Goal: Transaction & Acquisition: Purchase product/service

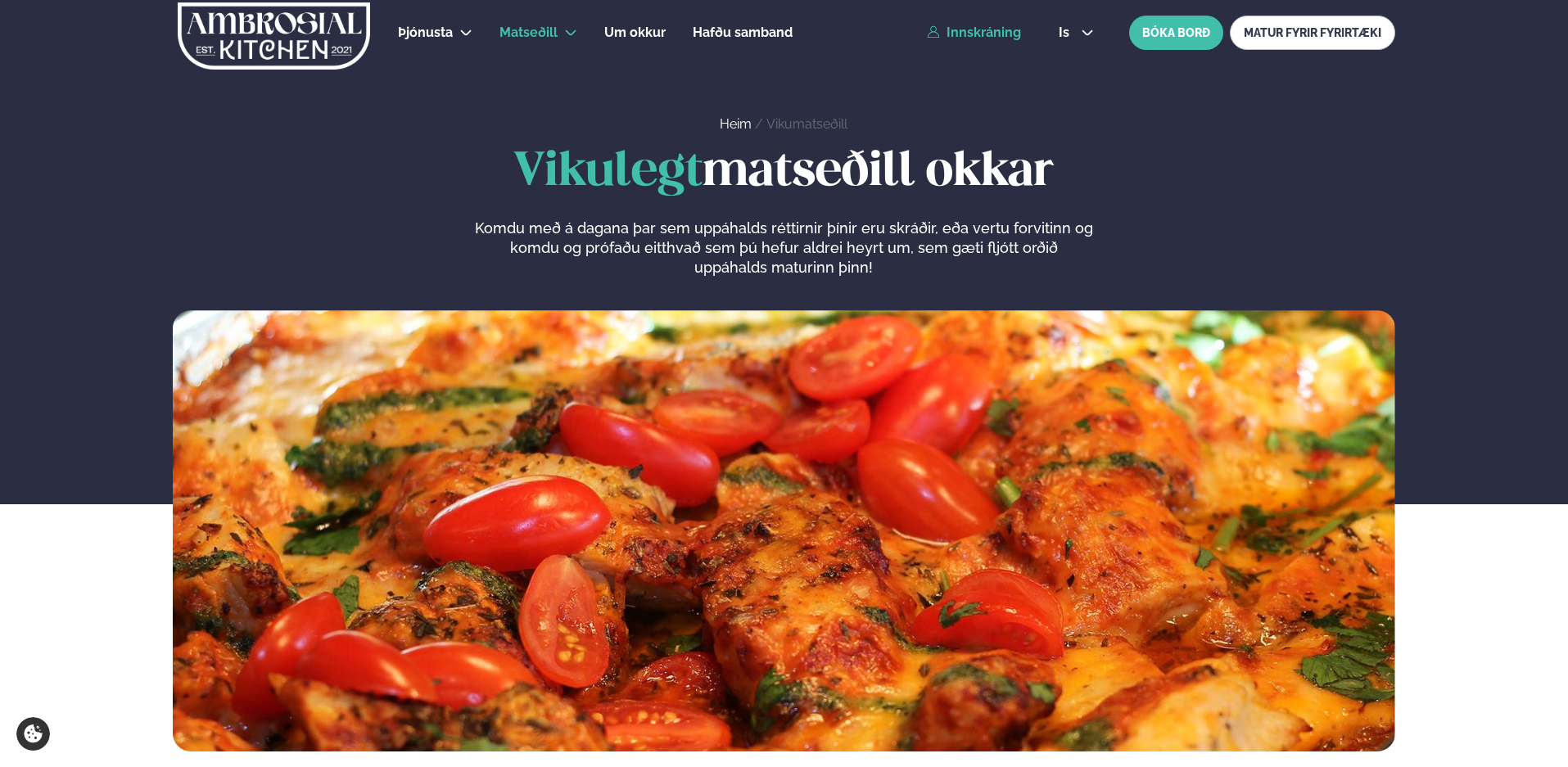
click at [966, 30] on link "Innskráning" at bounding box center [973, 32] width 94 height 14
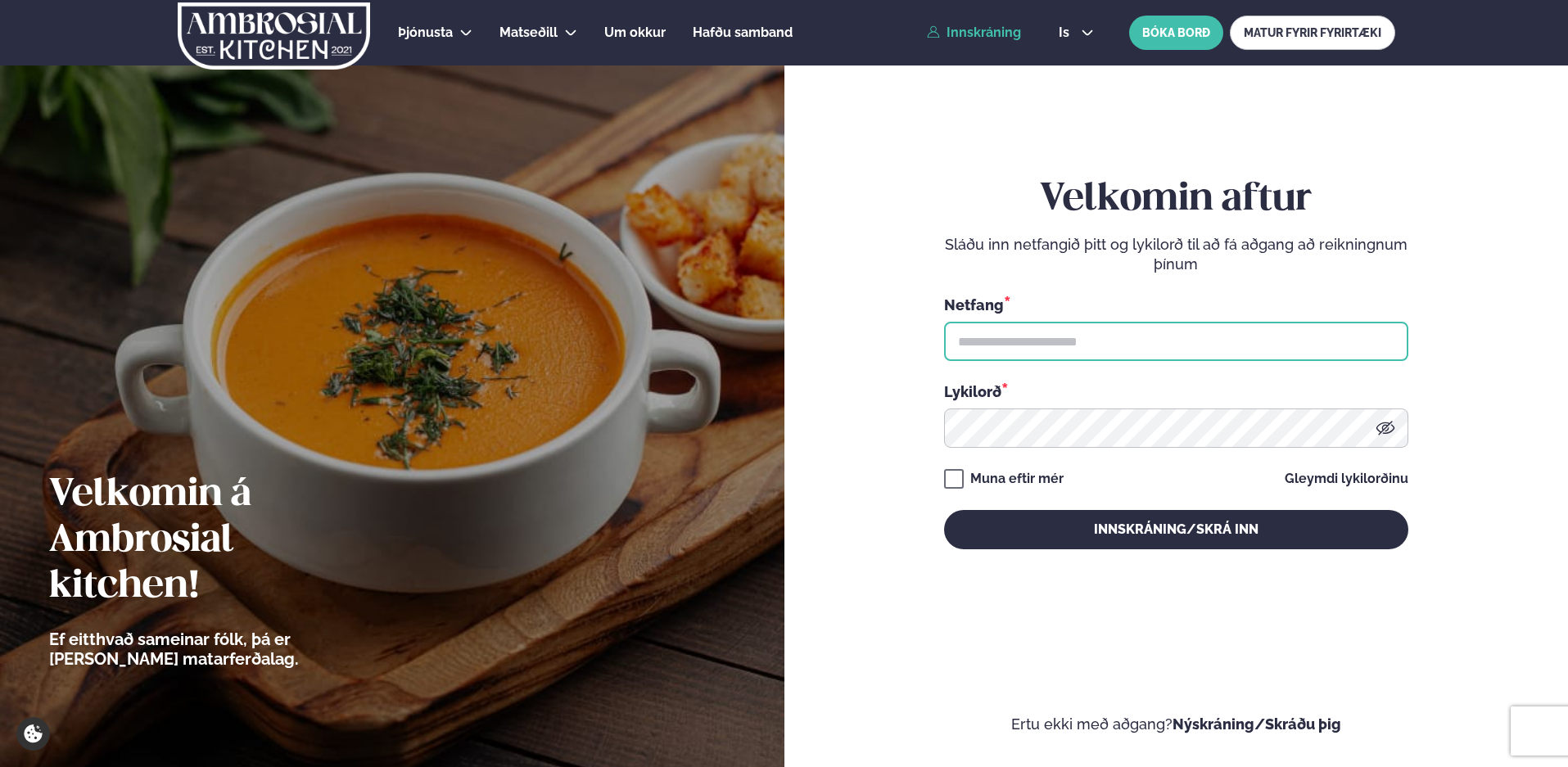
type input "**********"
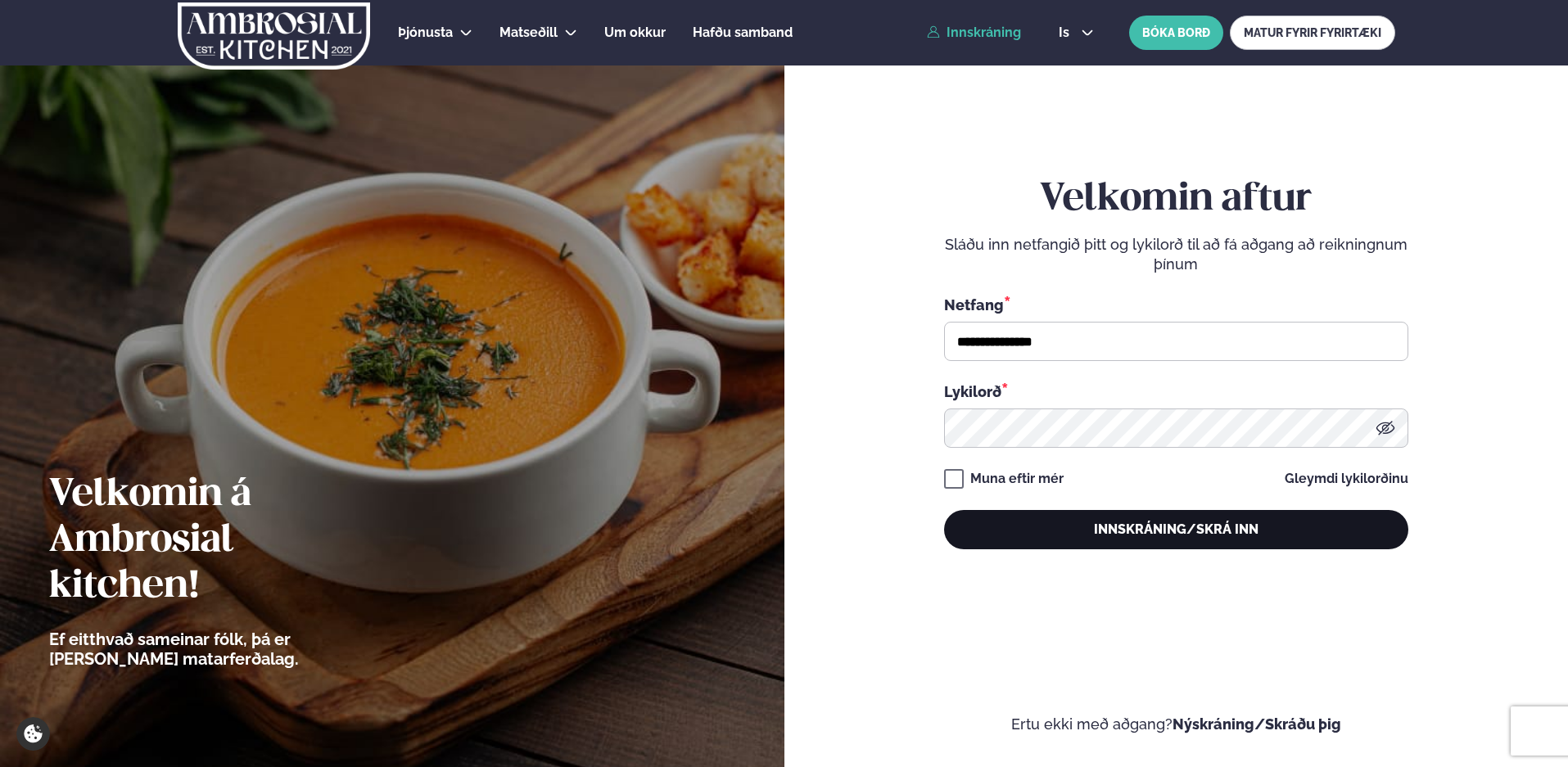
click at [994, 526] on button "Innskráning/Skrá inn" at bounding box center [1177, 530] width 465 height 40
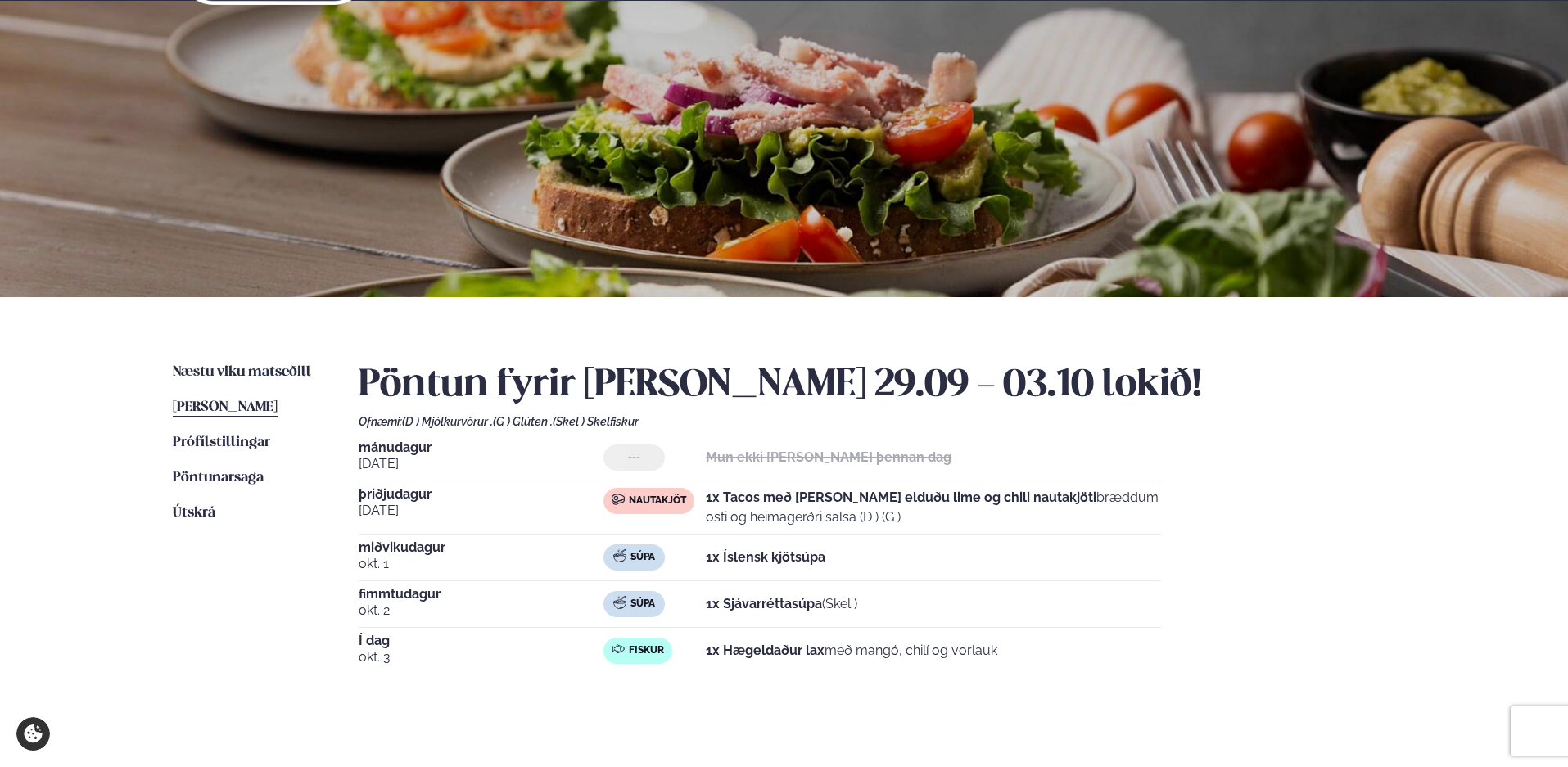
scroll to position [246, 0]
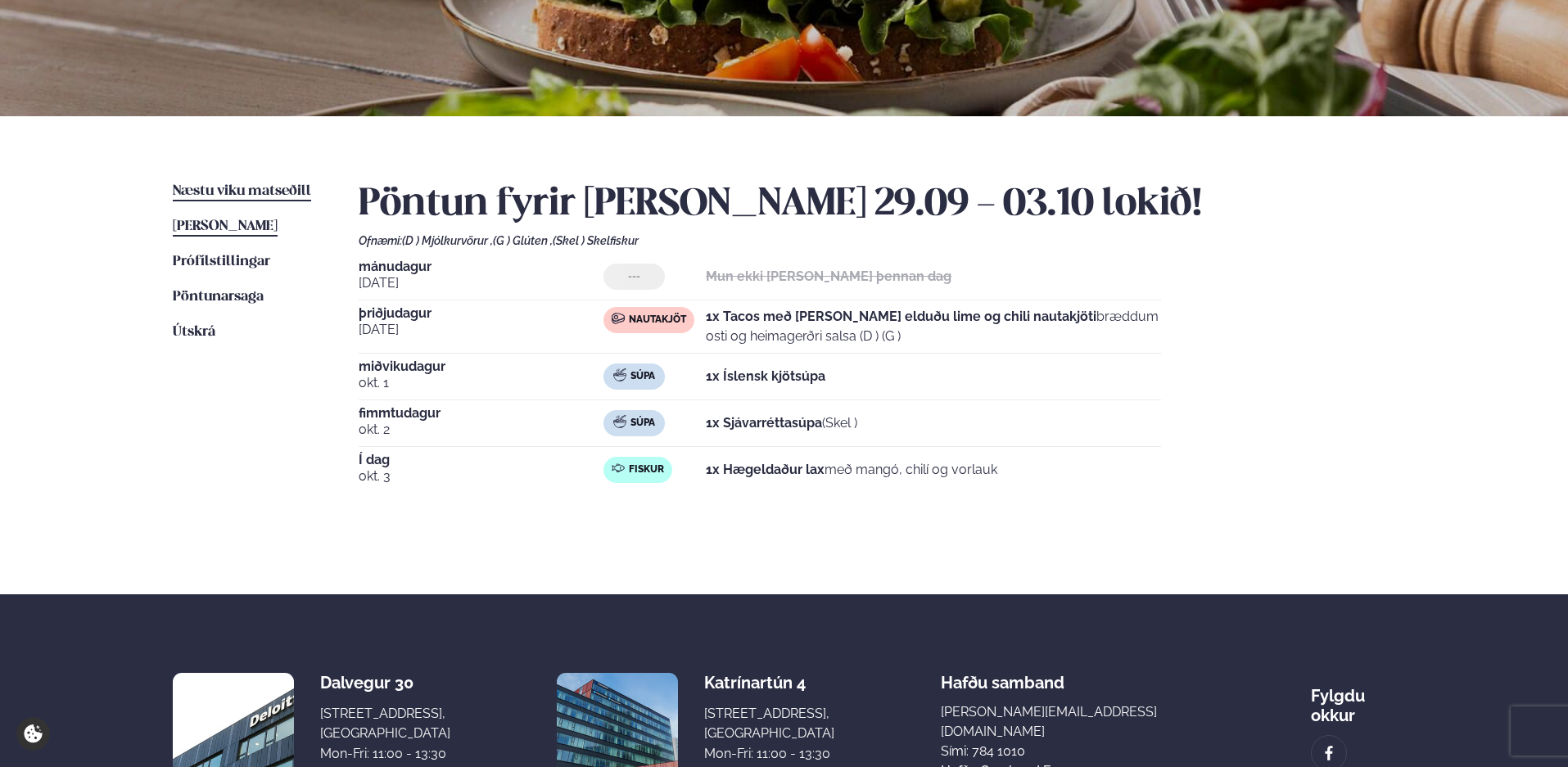
click at [220, 188] on span "Næstu viku matseðill" at bounding box center [242, 191] width 139 height 14
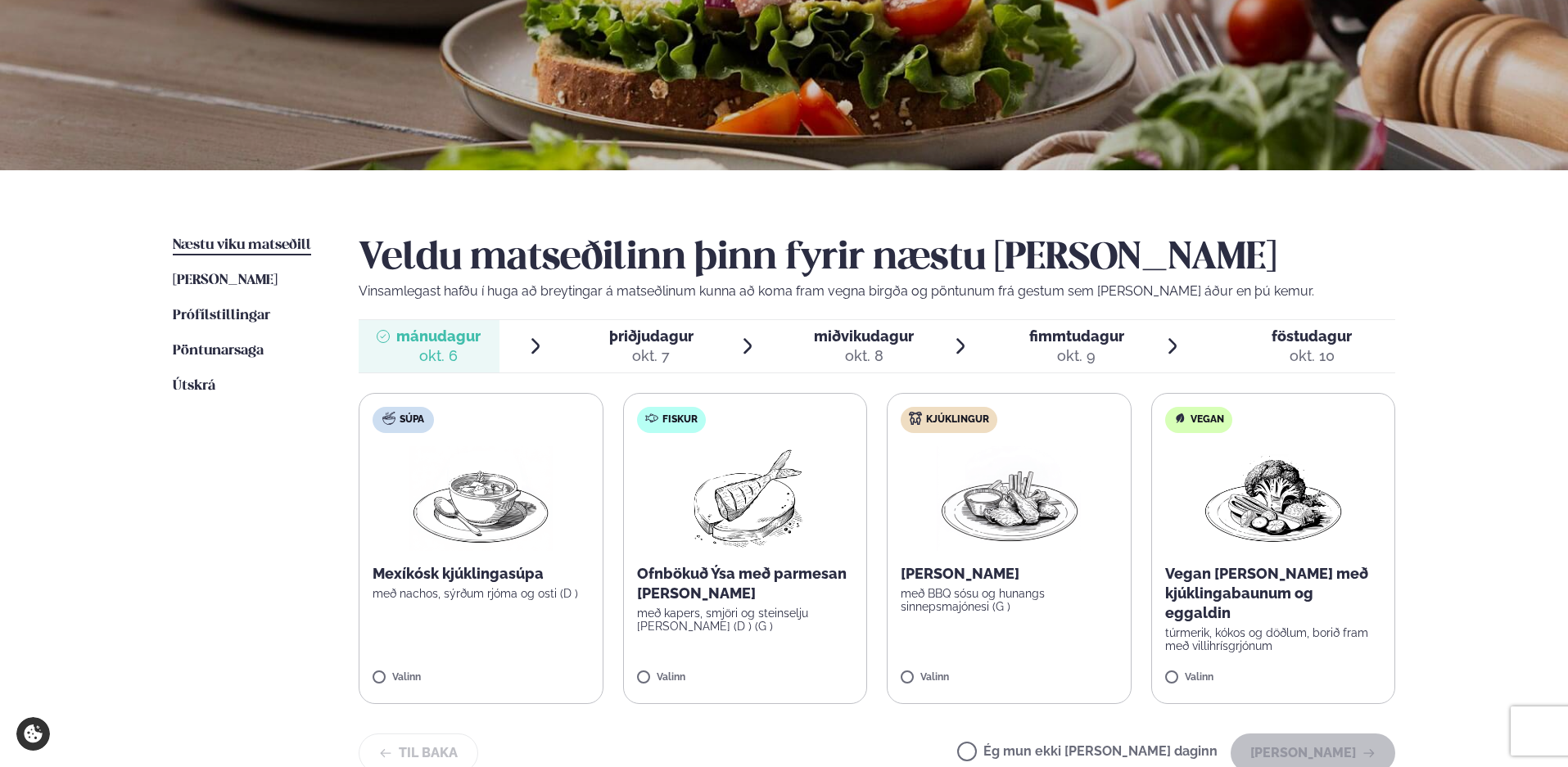
scroll to position [328, 0]
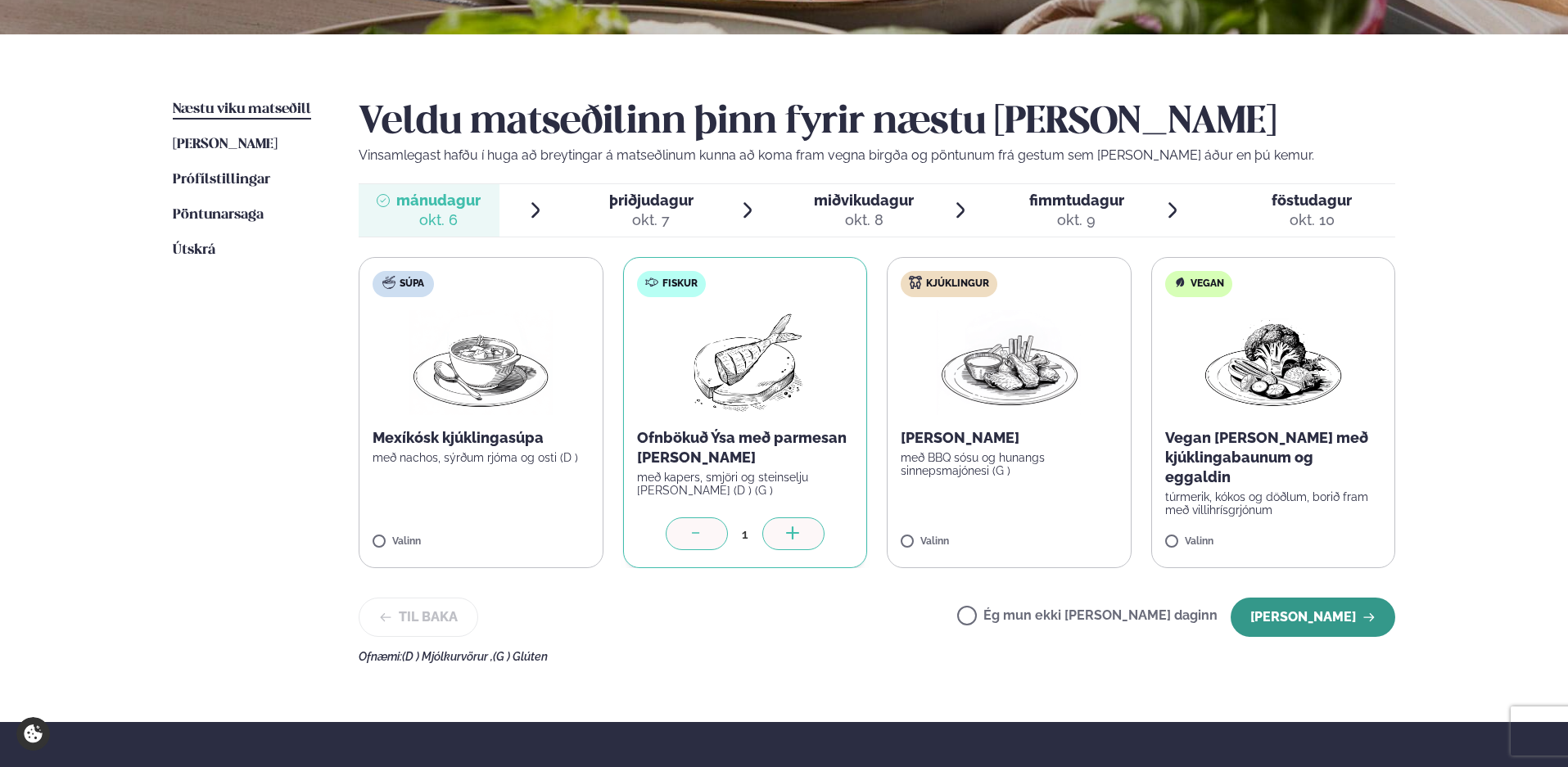
click at [1316, 612] on button "[PERSON_NAME]" at bounding box center [1313, 617] width 165 height 40
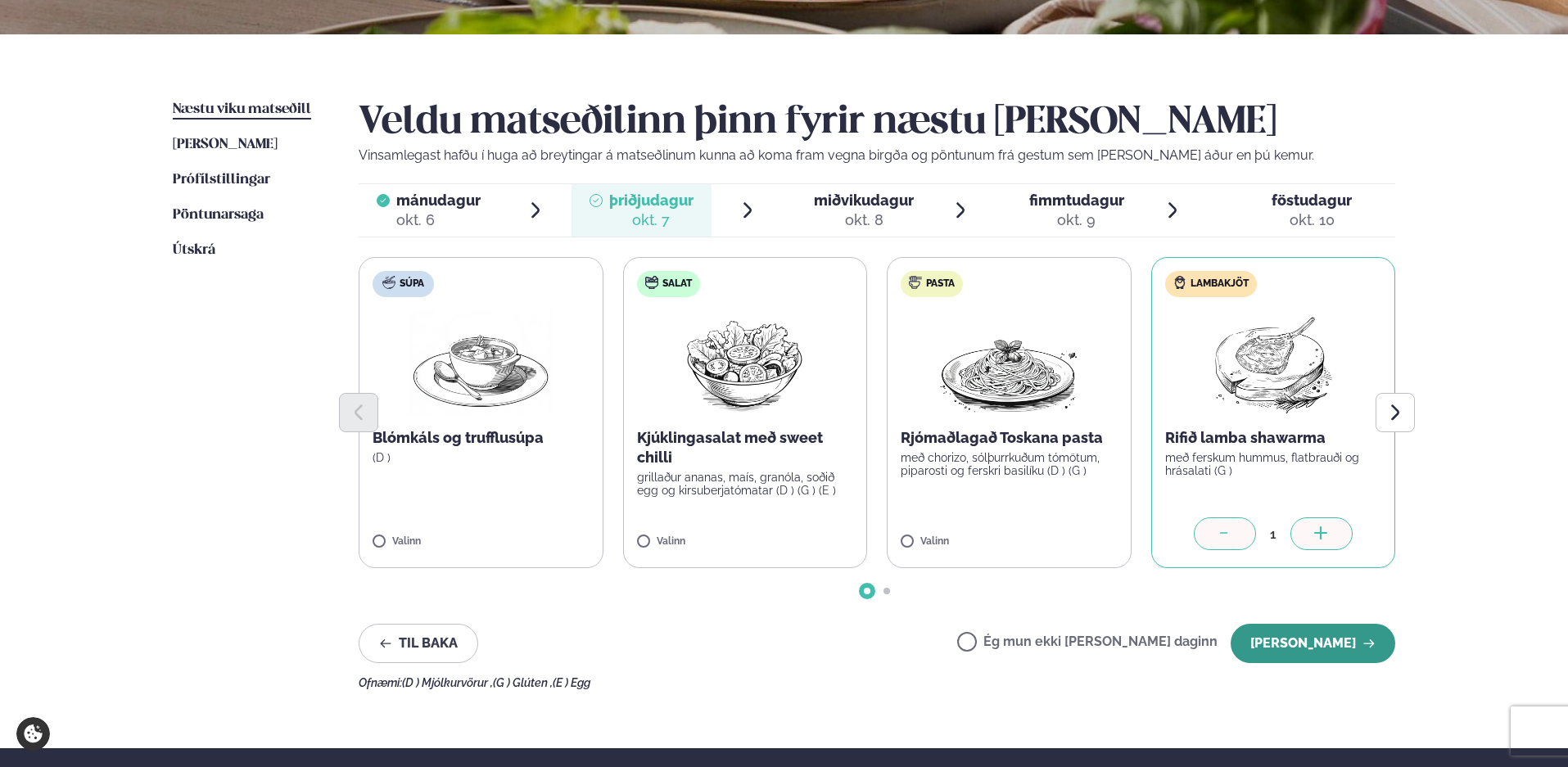
click at [1281, 646] on button "[PERSON_NAME]" at bounding box center [1313, 644] width 165 height 40
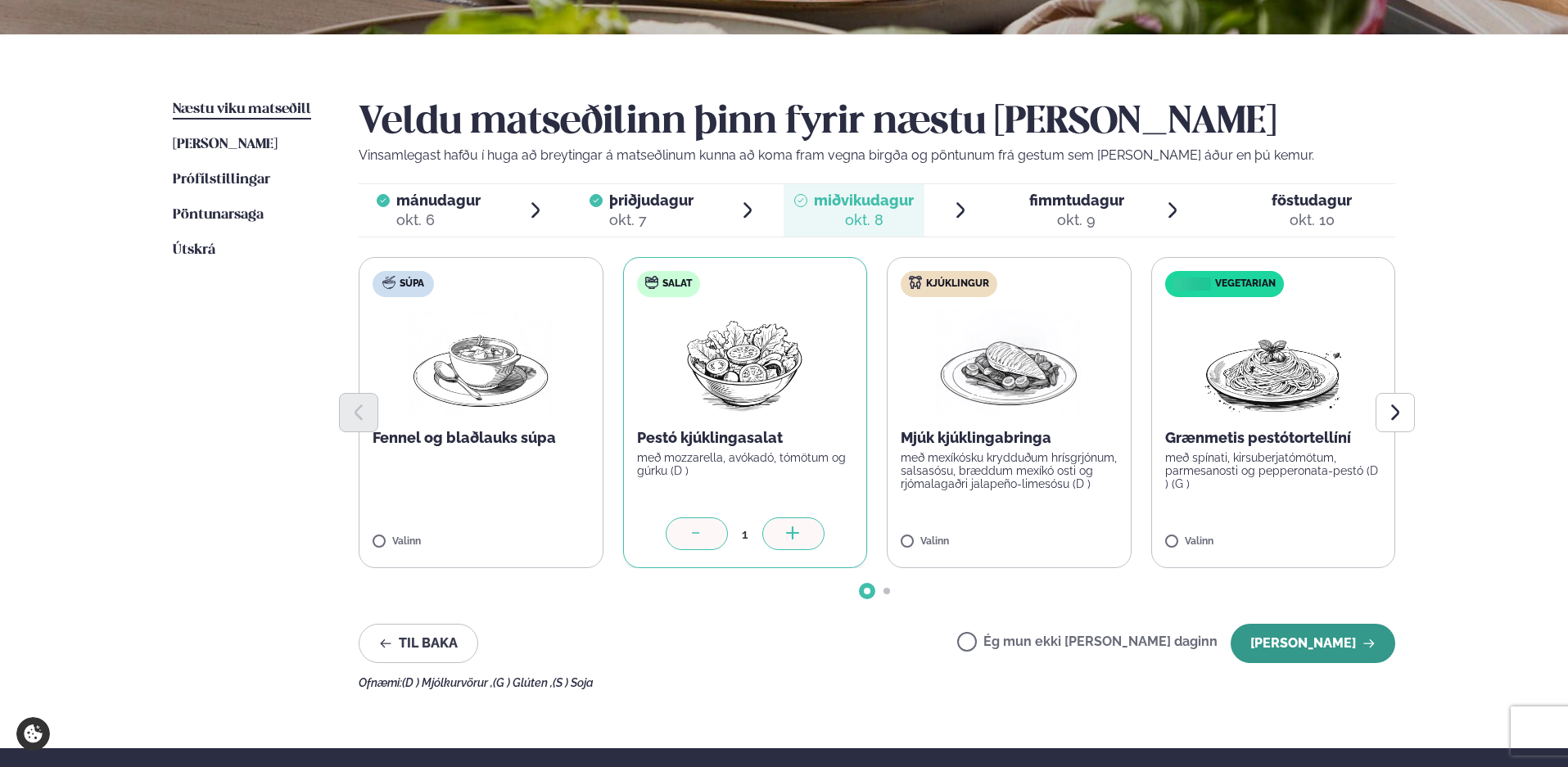
click at [1307, 641] on button "[PERSON_NAME]" at bounding box center [1313, 644] width 165 height 40
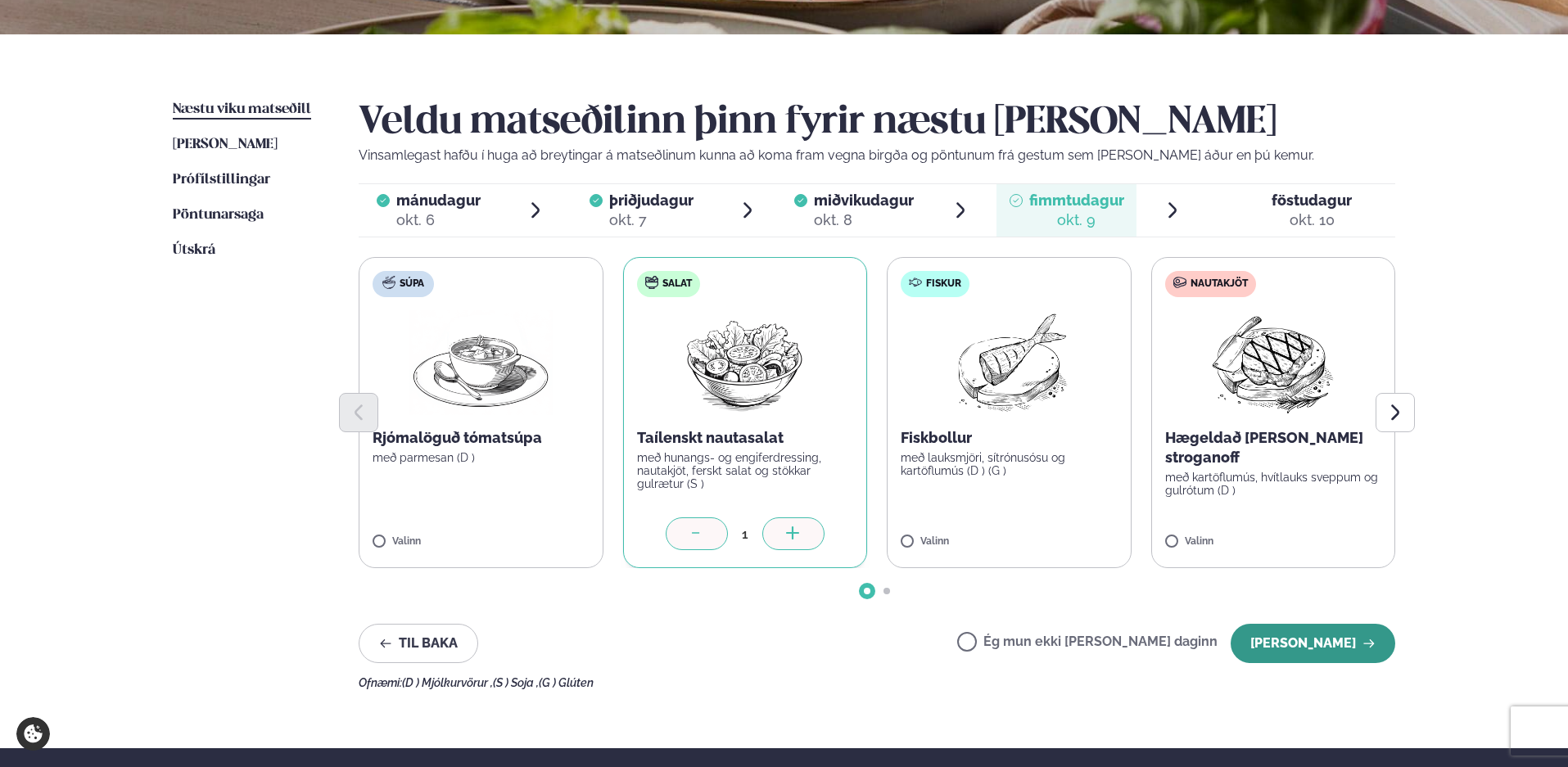
click at [1311, 649] on button "[PERSON_NAME]" at bounding box center [1313, 644] width 165 height 40
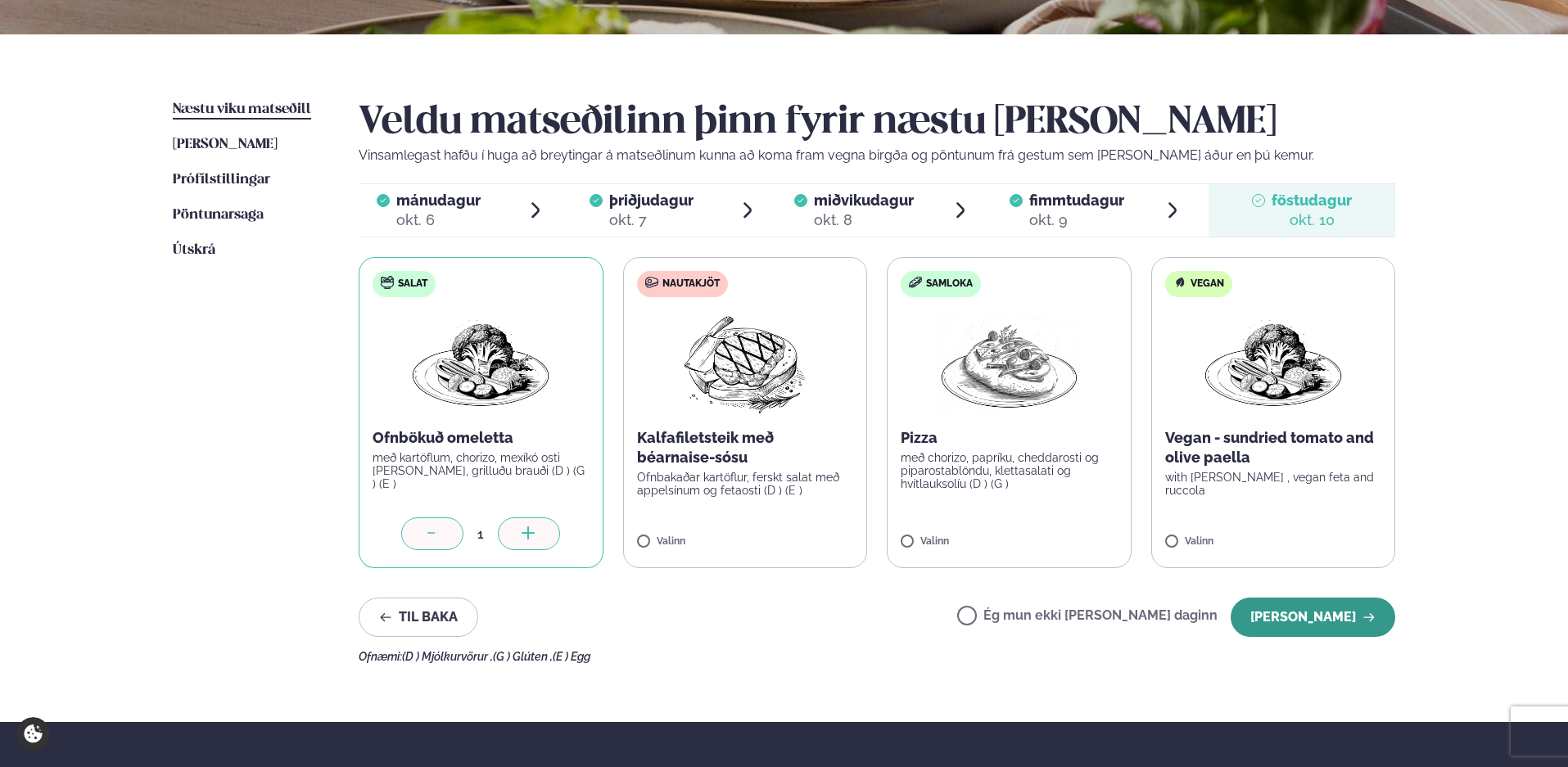
click at [1286, 610] on button "[PERSON_NAME]" at bounding box center [1313, 617] width 165 height 40
